Goal: Task Accomplishment & Management: Manage account settings

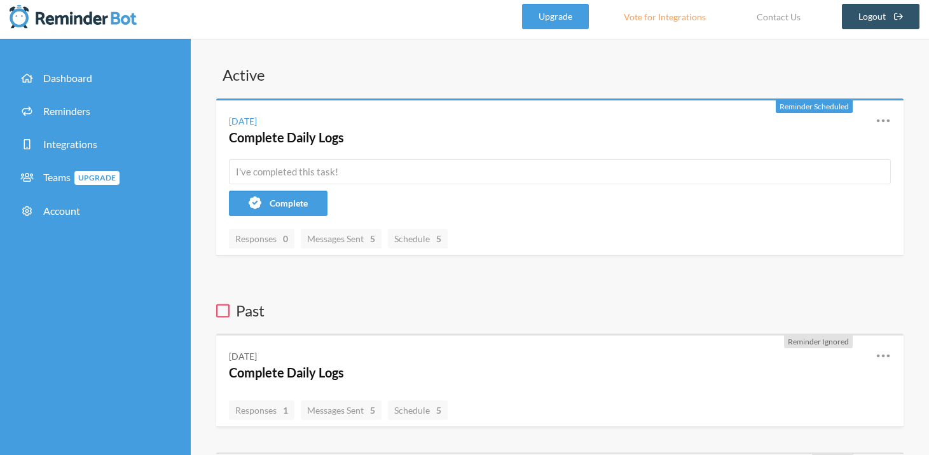
scroll to position [7, 0]
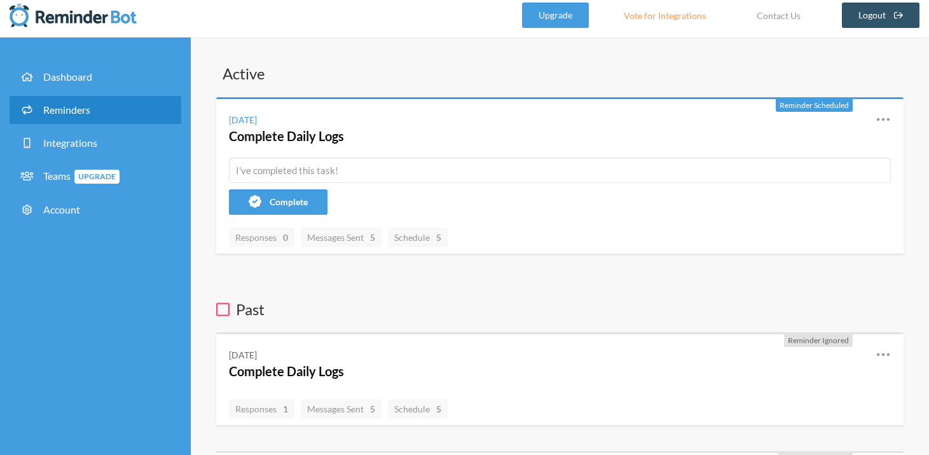
click at [105, 116] on link "Reminders" at bounding box center [96, 110] width 172 height 28
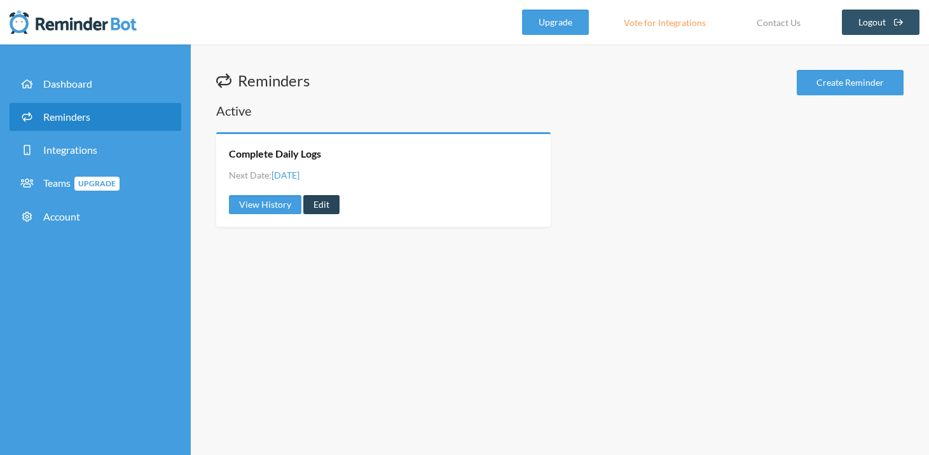
click at [319, 202] on link "Edit" at bounding box center [321, 204] width 36 height 19
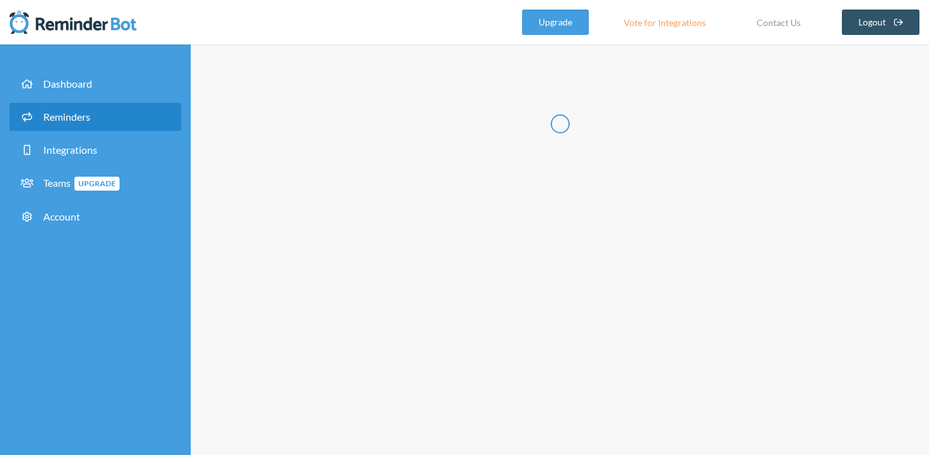
type input "Complete Daily Logs"
select select "08:30:00"
select select "spaces/AAAA3cEbT6Y"
select select "10:30:00"
select select "spaces/AAAA3cEbT6Y"
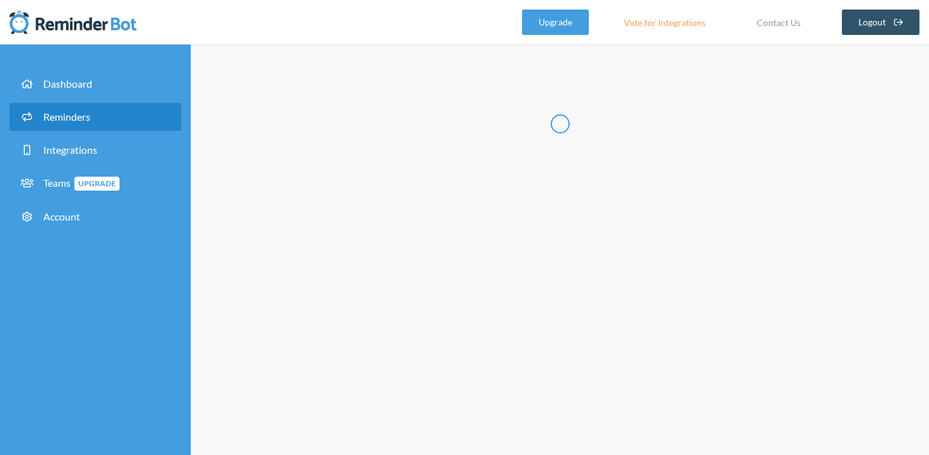
select select "12:30:00"
select select "spaces/AAAA3cEbT6Y"
select select "14:30:00"
select select "spaces/AAAA3cEbT6Y"
select select "16:30:00"
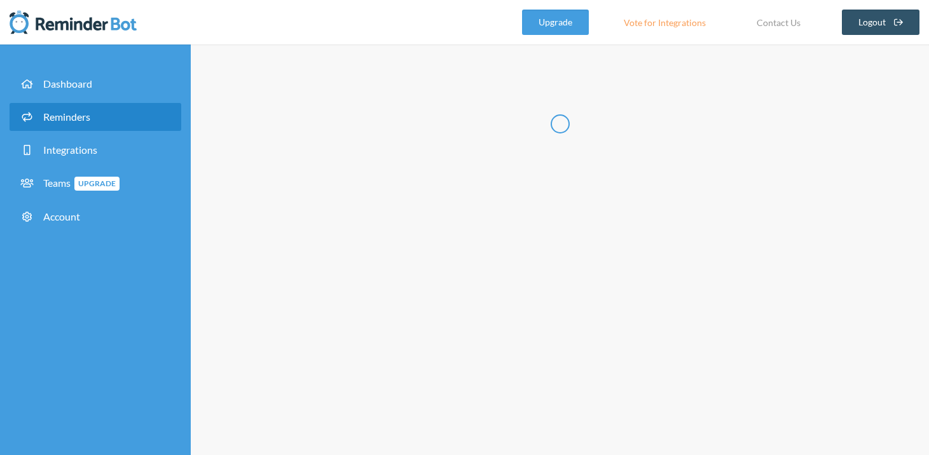
select select "spaces/AAAA3cEbT6Y"
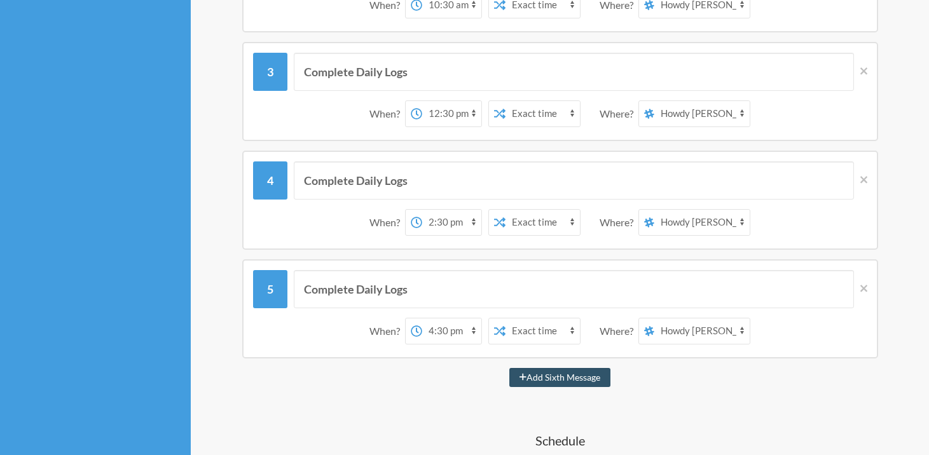
scroll to position [318, 0]
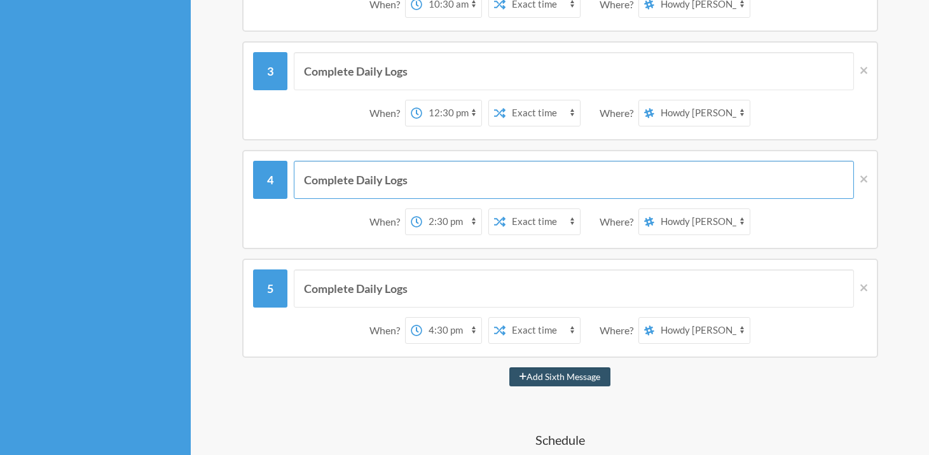
click at [435, 184] on input "Complete Daily Logs" at bounding box center [574, 180] width 560 height 38
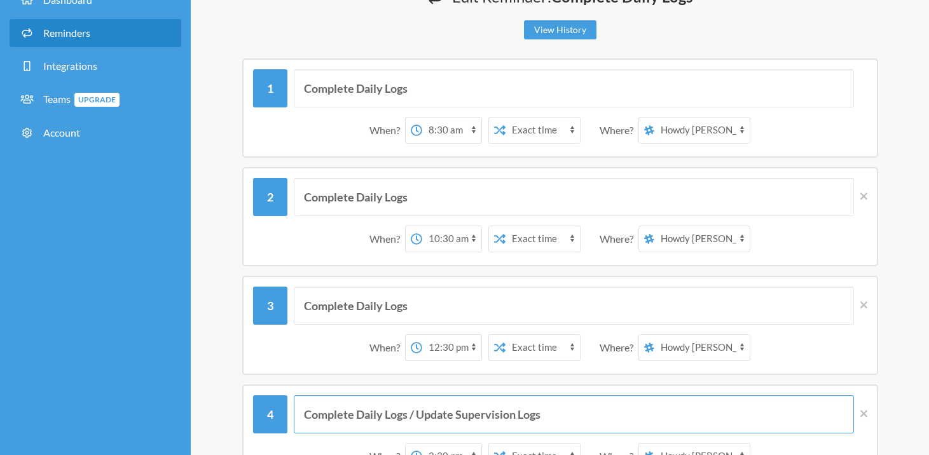
scroll to position [88, 0]
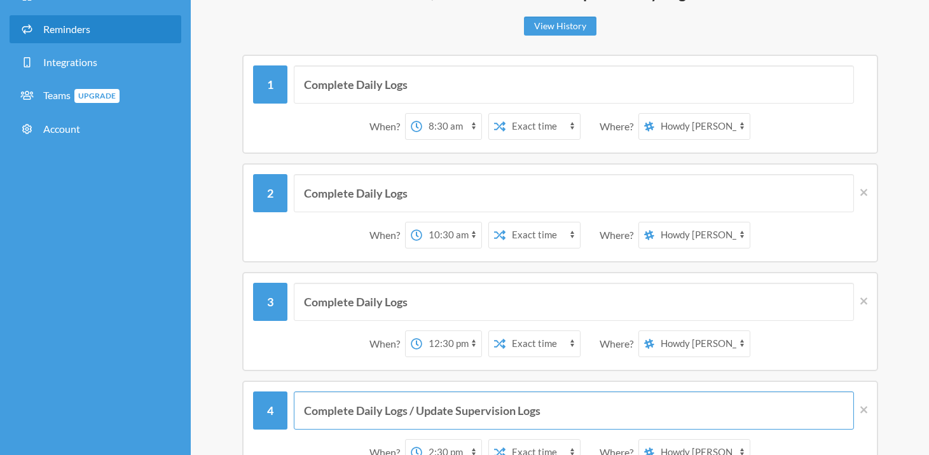
type input "Complete Daily Logs / Update Supervision Logs"
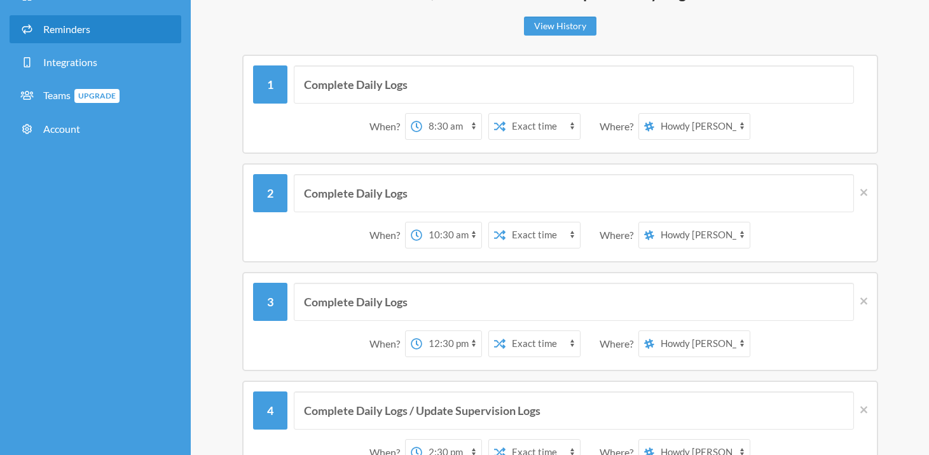
click at [673, 122] on select "[PERSON_NAME] [PERSON_NAME] Saloon Team FIRE Team Rough Riders" at bounding box center [701, 126] width 95 height 25
select select "spaces/AAAAM-UHEUI"
click at [655, 114] on select "[PERSON_NAME] [PERSON_NAME] Saloon Team FIRE Team Rough Riders" at bounding box center [701, 126] width 95 height 25
click at [676, 240] on select "[PERSON_NAME] [PERSON_NAME] Saloon Team FIRE Team Rough Riders" at bounding box center [701, 234] width 95 height 25
select select "spaces/AAAAM-UHEUI"
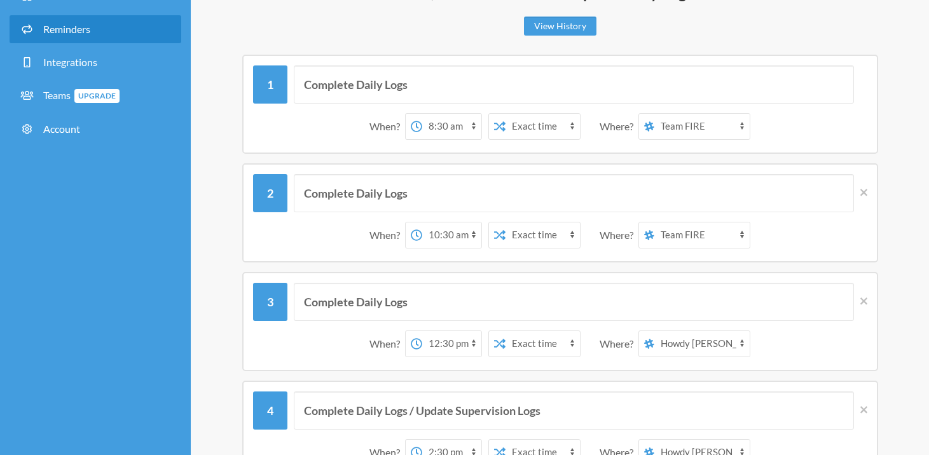
click at [655, 222] on select "[PERSON_NAME] [PERSON_NAME] Saloon Team FIRE Team Rough Riders" at bounding box center [701, 234] width 95 height 25
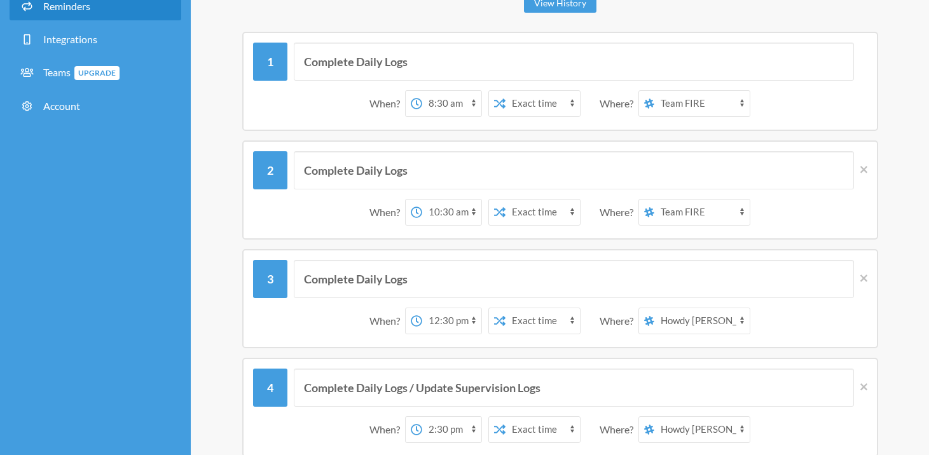
scroll to position [113, 0]
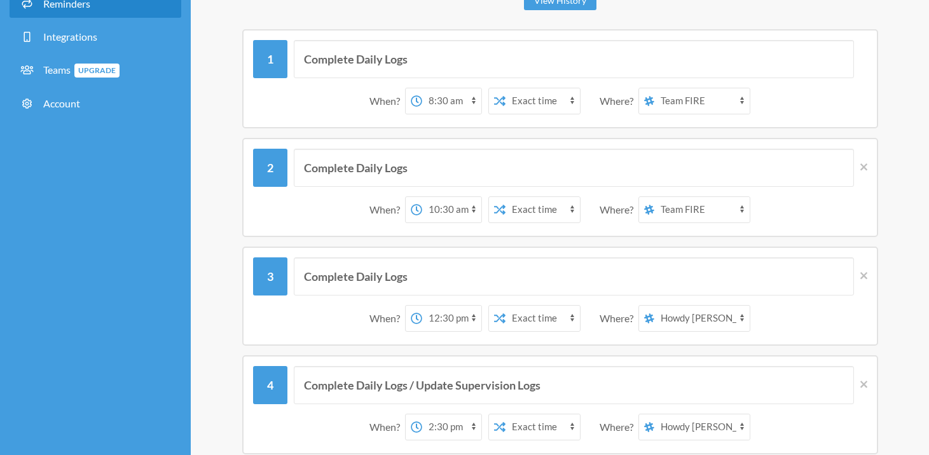
click at [683, 317] on select "[PERSON_NAME] [PERSON_NAME] Saloon Team FIRE Team Rough Riders" at bounding box center [701, 318] width 95 height 25
select select "spaces/AAAAM-UHEUI"
click at [655, 306] on select "[PERSON_NAME] [PERSON_NAME] Saloon Team FIRE Team Rough Riders" at bounding box center [701, 318] width 95 height 25
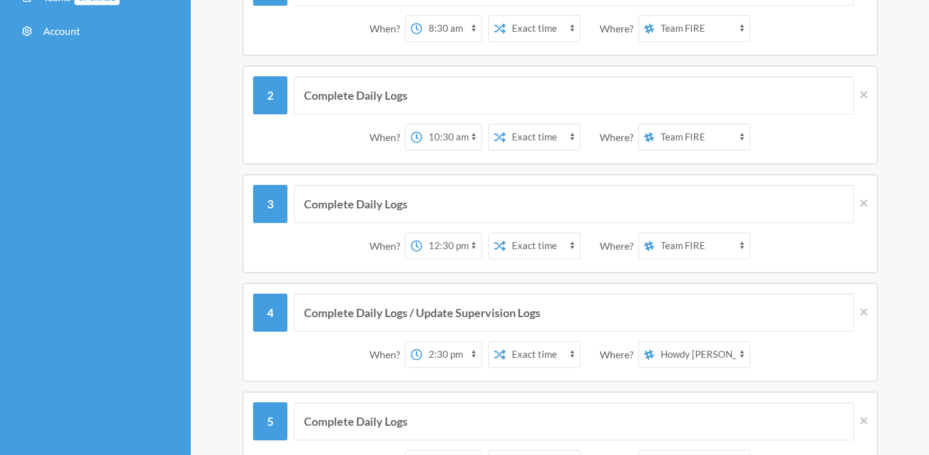
scroll to position [189, 0]
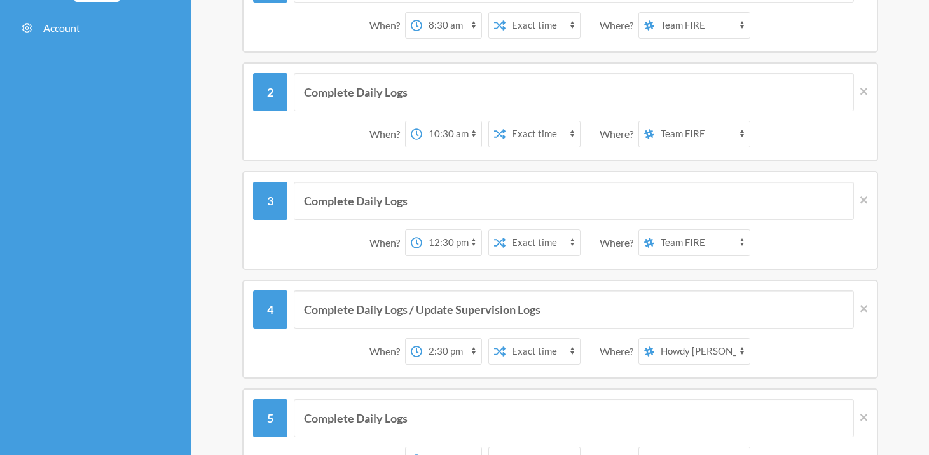
click at [684, 353] on select "[PERSON_NAME] [PERSON_NAME] Saloon Team FIRE Team Rough Riders" at bounding box center [701, 351] width 95 height 25
select select "spaces/AAAAM-UHEUI"
click at [655, 339] on select "[PERSON_NAME] [PERSON_NAME] Saloon Team FIRE Team Rough Riders" at bounding box center [701, 351] width 95 height 25
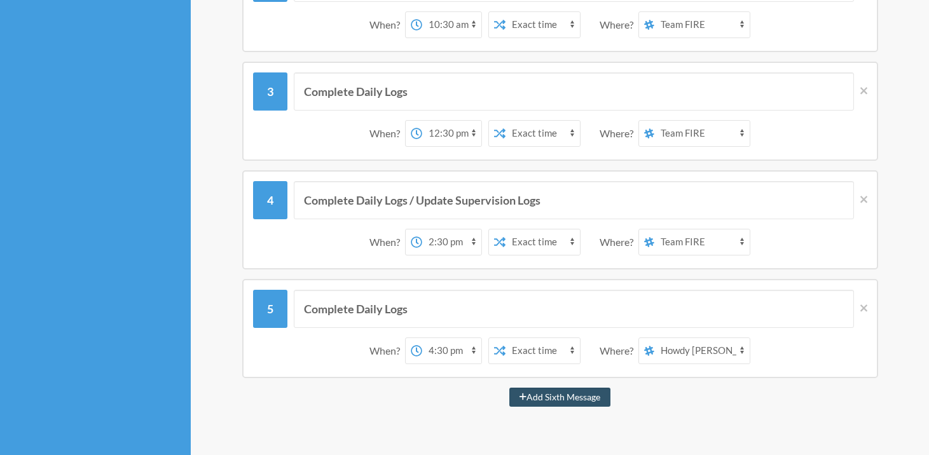
scroll to position [318, 0]
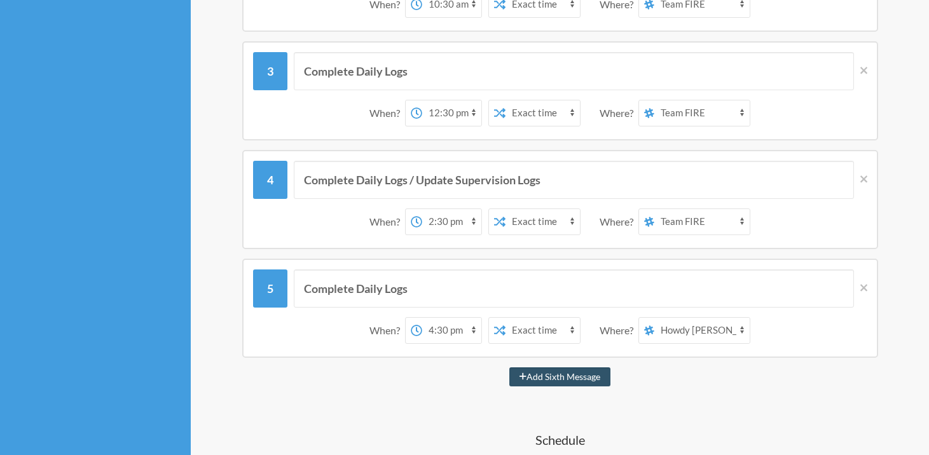
click at [690, 338] on select "[PERSON_NAME] [PERSON_NAME] Saloon Team FIRE Team Rough Riders" at bounding box center [701, 330] width 95 height 25
select select "spaces/AAAAM-UHEUI"
click at [655, 318] on select "[PERSON_NAME] [PERSON_NAME] Saloon Team FIRE Team Rough Riders" at bounding box center [701, 330] width 95 height 25
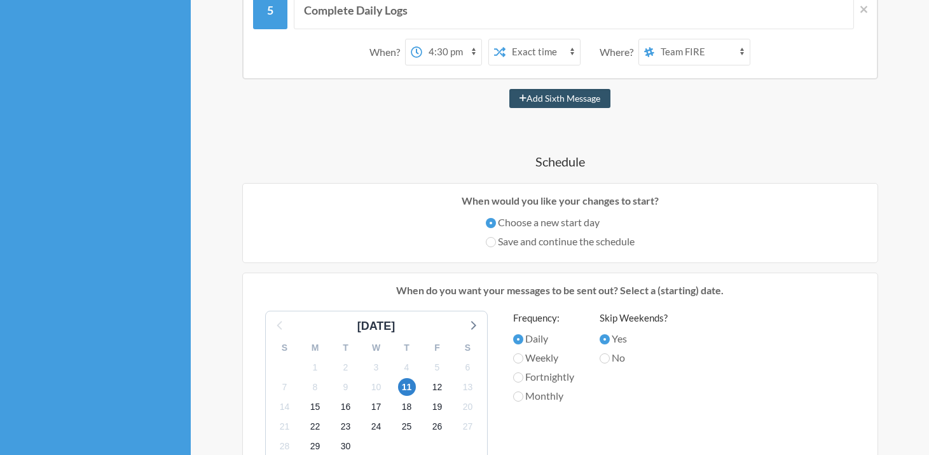
scroll to position [600, 0]
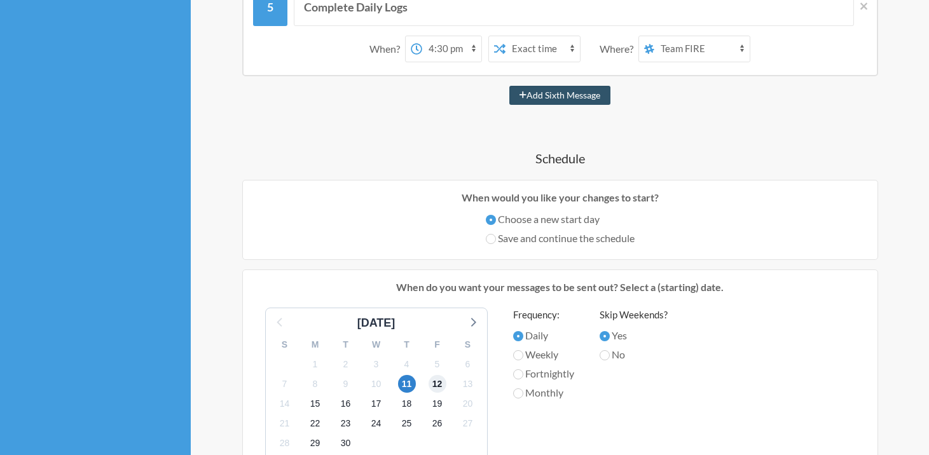
click at [435, 386] on span "12" at bounding box center [437, 384] width 18 height 18
click at [410, 381] on span "11" at bounding box center [407, 384] width 18 height 18
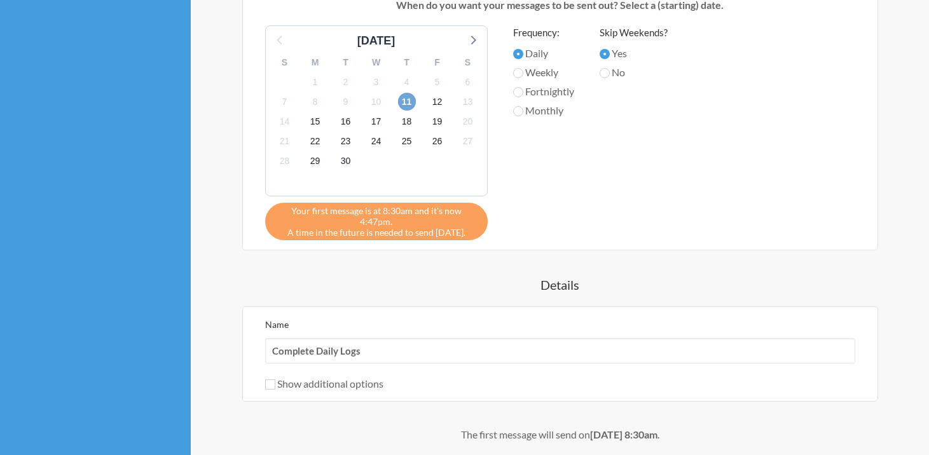
scroll to position [897, 0]
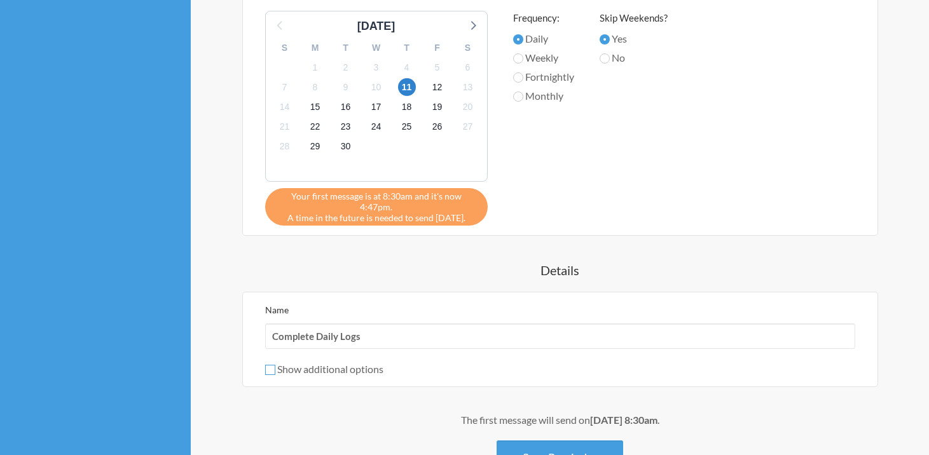
click at [270, 365] on input "Show additional options" at bounding box center [270, 370] width 10 height 10
checkbox input "true"
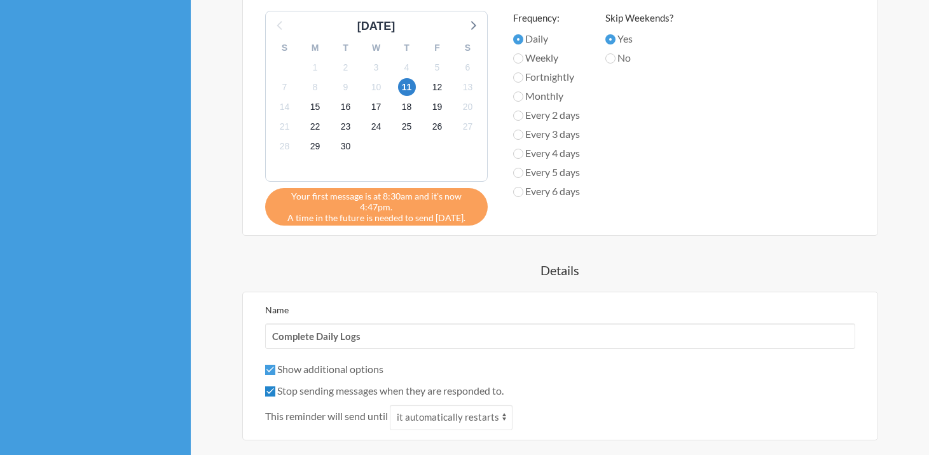
click at [270, 386] on input "Stop sending messages when they are responded to." at bounding box center [270, 391] width 10 height 10
checkbox input "false"
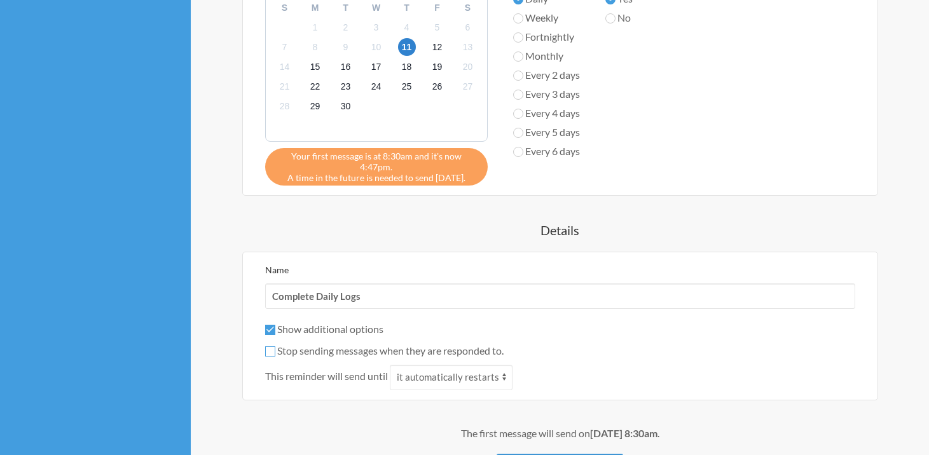
scroll to position [938, 0]
click at [490, 364] on select "it automatically restarts it is replied to" at bounding box center [451, 376] width 123 height 25
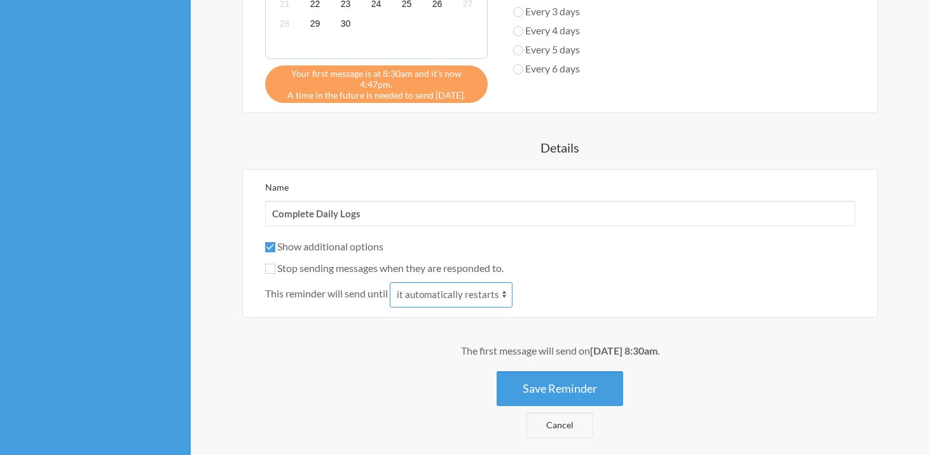
scroll to position [1022, 0]
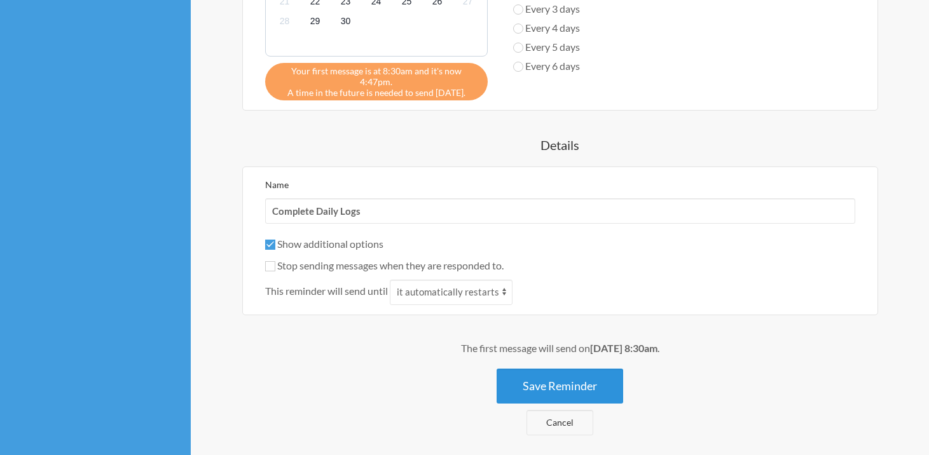
click at [541, 369] on button "Save Reminder" at bounding box center [559, 386] width 126 height 35
